Goal: Information Seeking & Learning: Learn about a topic

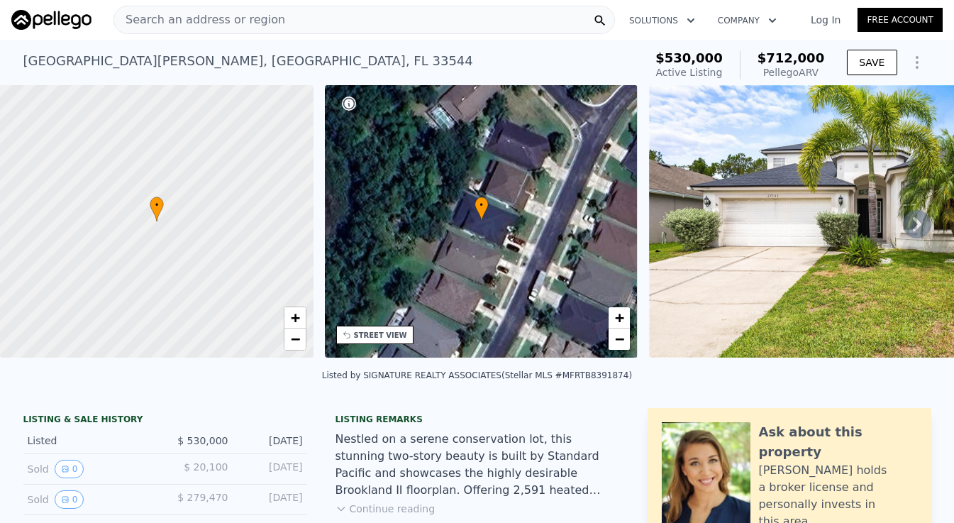
click at [227, 9] on div "Search an address or region" at bounding box center [199, 19] width 171 height 27
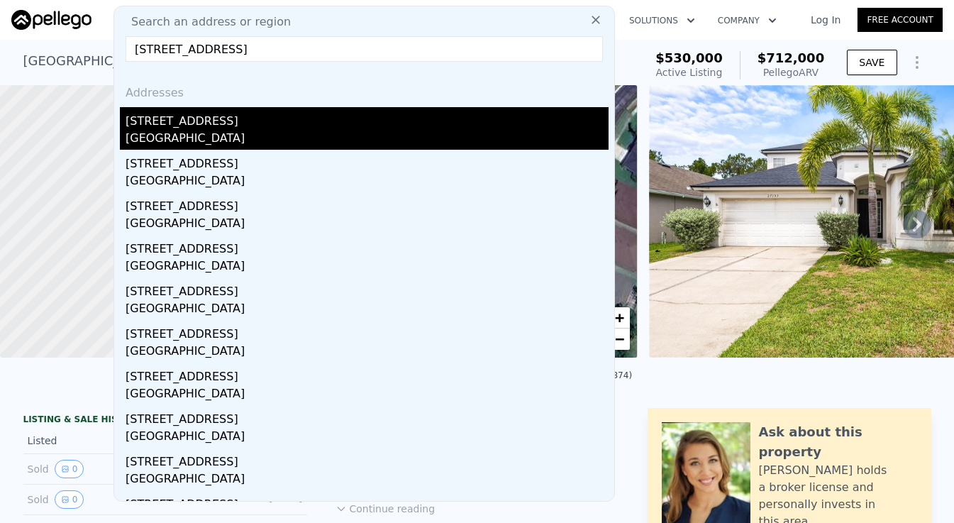
type input "[STREET_ADDRESS]"
click at [271, 131] on div "[GEOGRAPHIC_DATA]" at bounding box center [367, 140] width 483 height 20
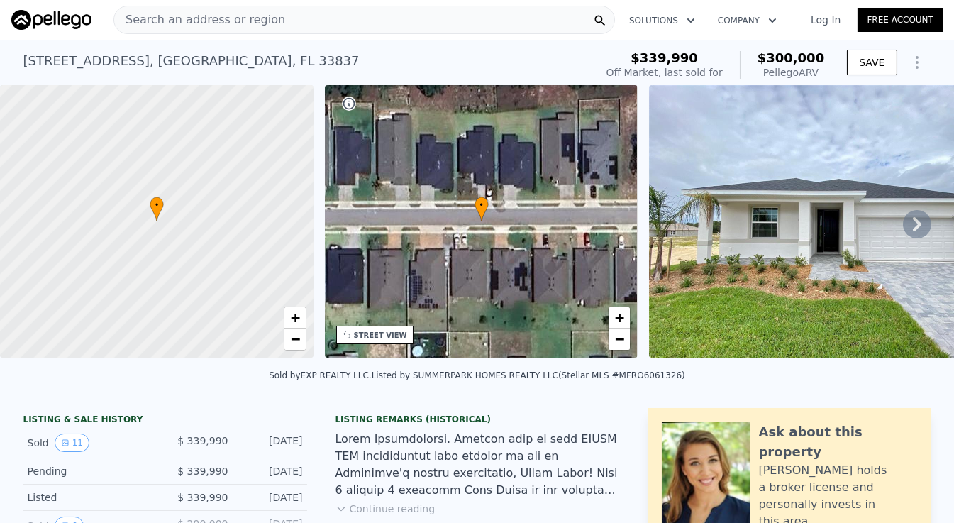
click at [271, 15] on div "Search an address or region" at bounding box center [363, 20] width 501 height 28
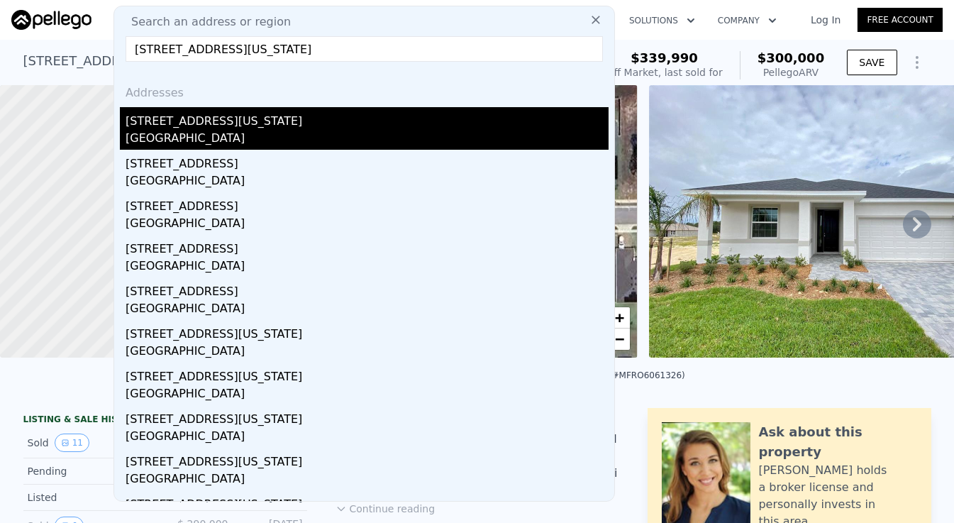
type input "[STREET_ADDRESS][US_STATE]"
click at [239, 121] on div "[STREET_ADDRESS][US_STATE]" at bounding box center [367, 118] width 483 height 23
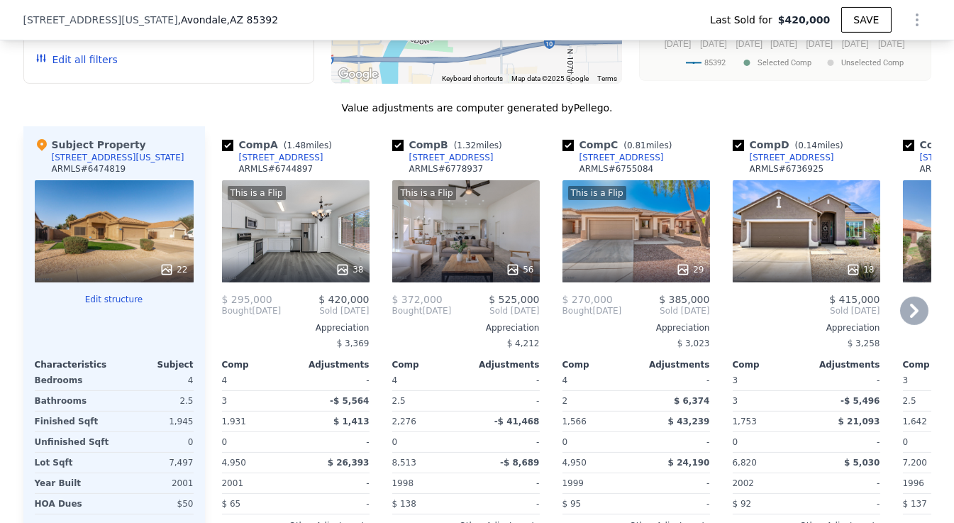
scroll to position [1697, 0]
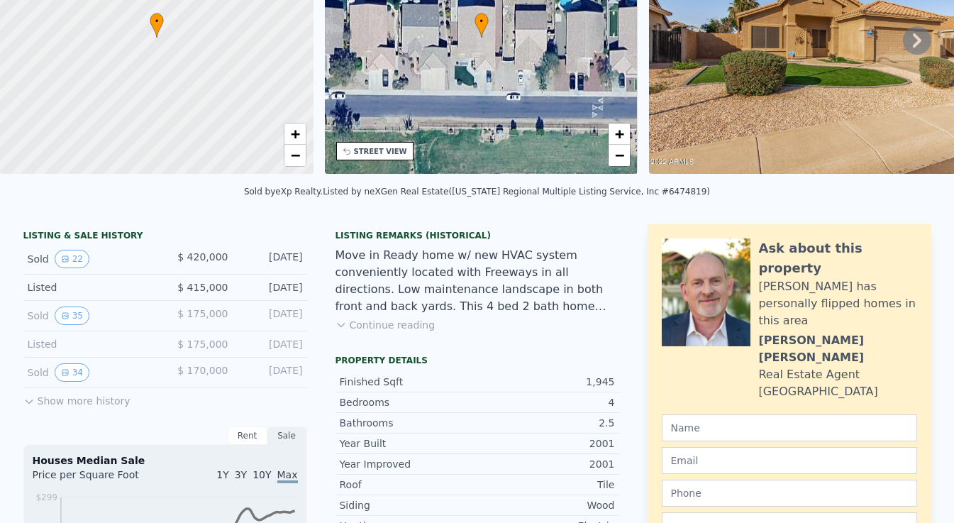
scroll to position [0, 0]
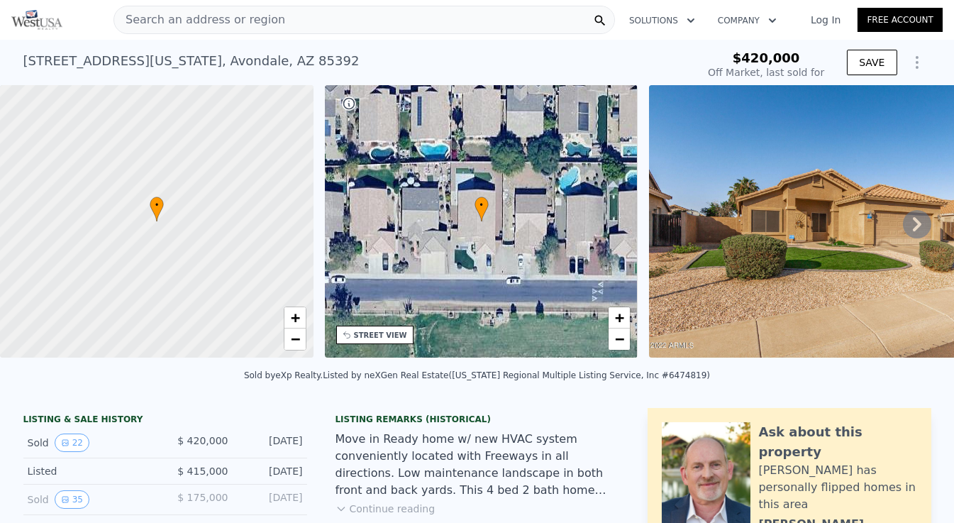
click at [222, 26] on span "Search an address or region" at bounding box center [199, 19] width 171 height 17
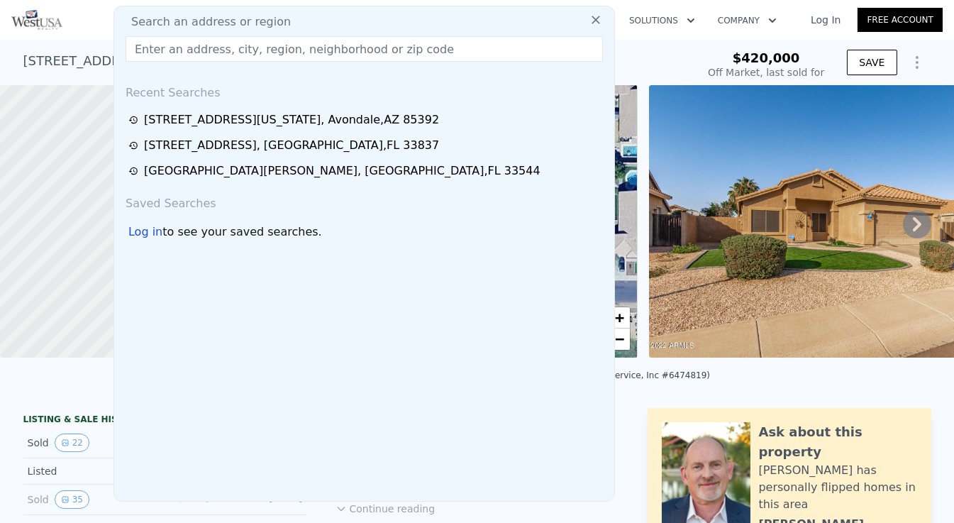
type input "[STREET_ADDRESS][PERSON_NAME]"
type input "$ 446,000"
type input "-$ 21,412"
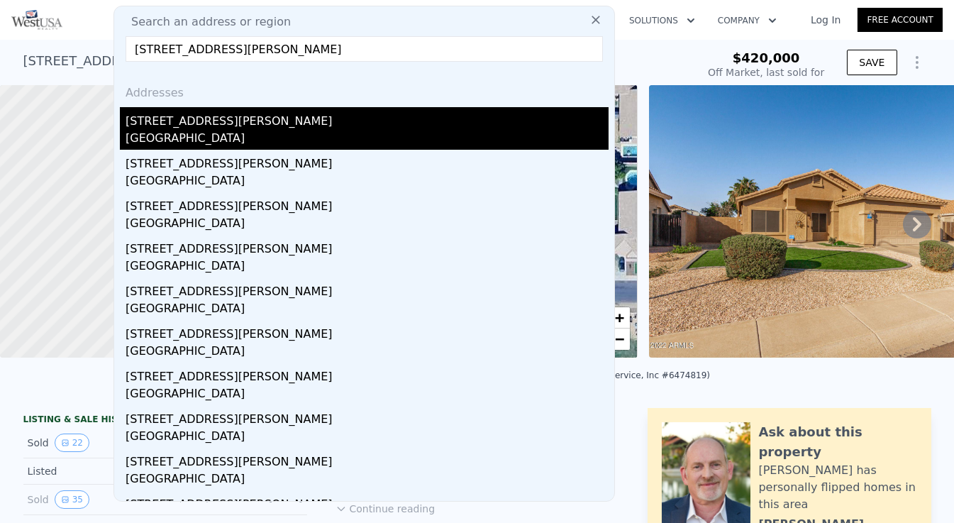
type input "[STREET_ADDRESS][PERSON_NAME]"
click at [211, 121] on div "[STREET_ADDRESS][PERSON_NAME]" at bounding box center [367, 118] width 483 height 23
